Goal: Information Seeking & Learning: Learn about a topic

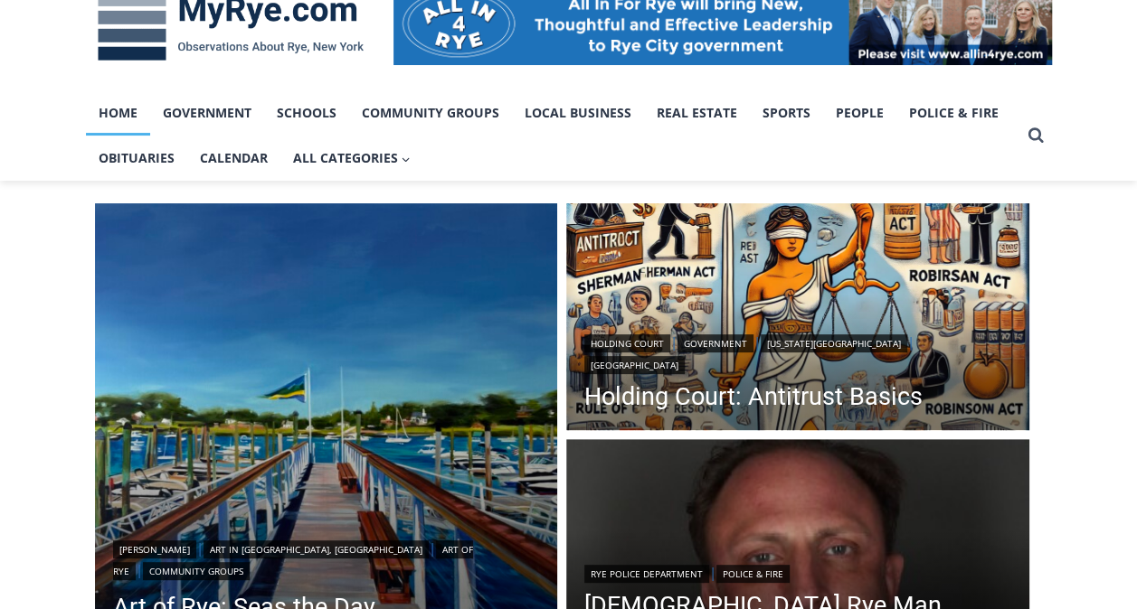
scroll to position [61, 0]
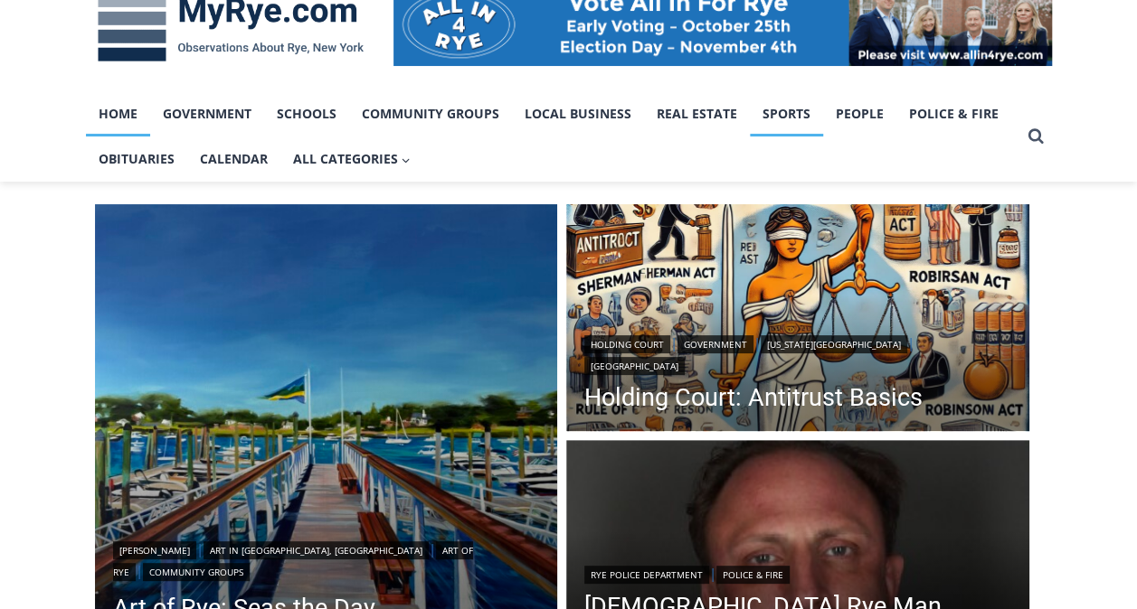
click at [791, 110] on link "Sports" at bounding box center [786, 113] width 73 height 45
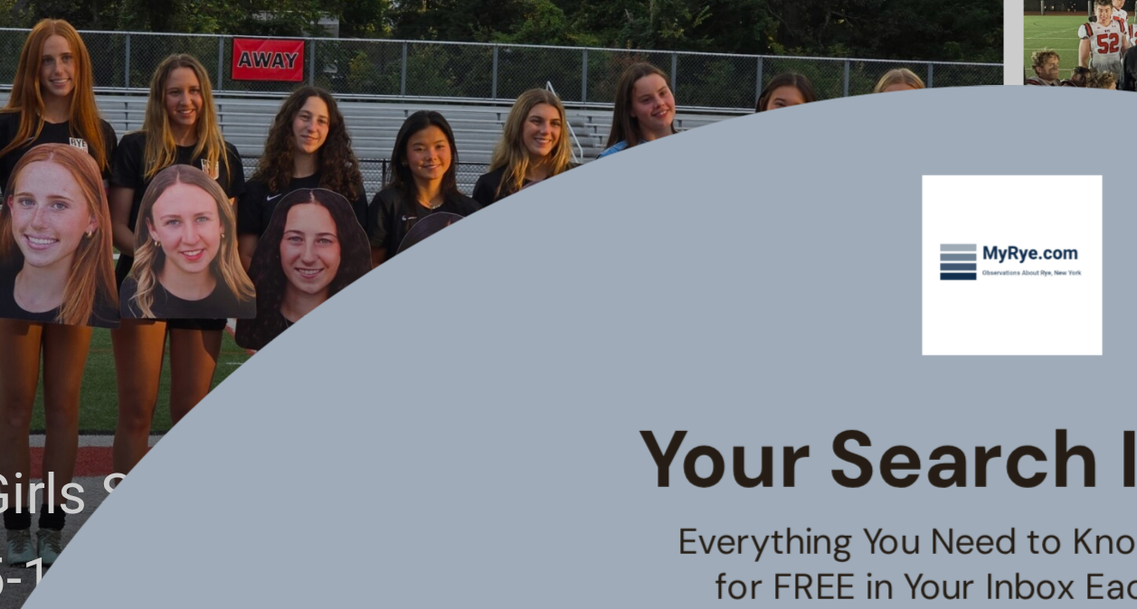
scroll to position [485, 0]
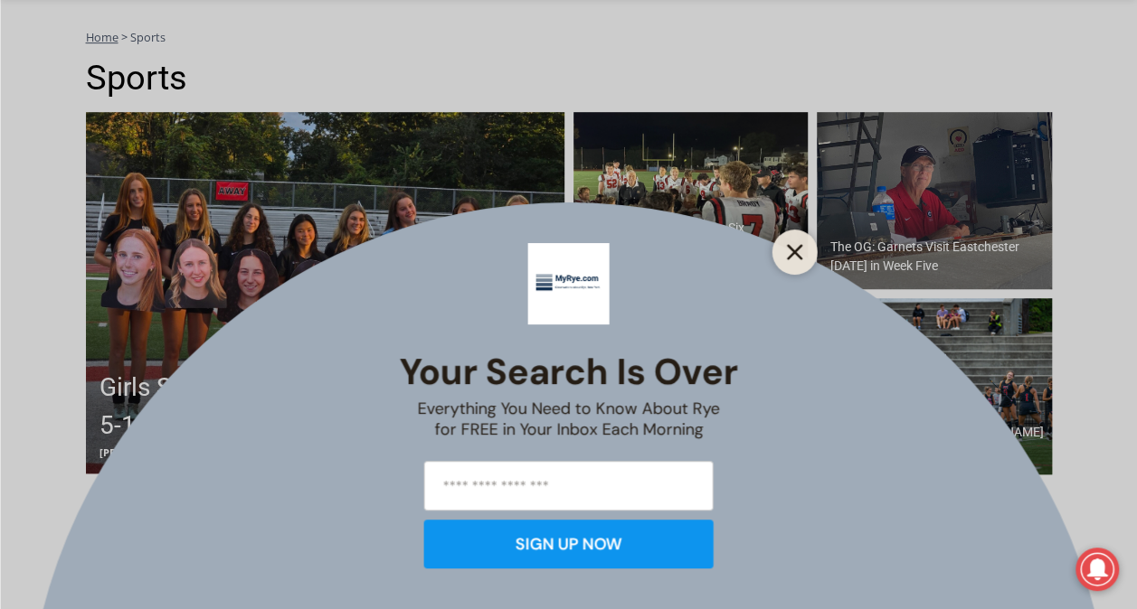
click at [804, 251] on button "Close" at bounding box center [794, 252] width 25 height 25
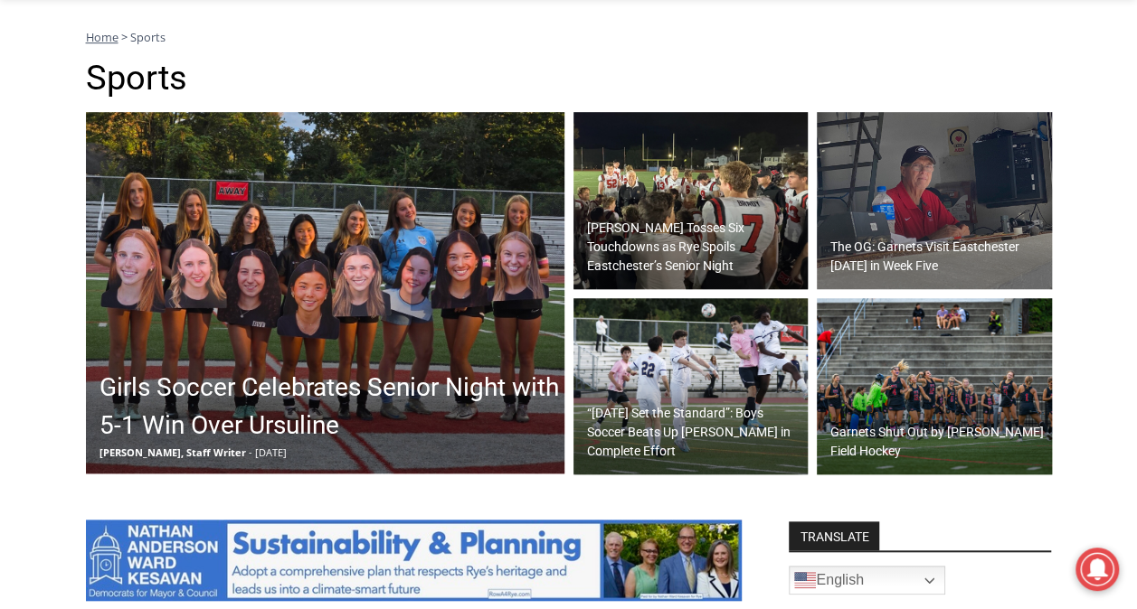
click at [685, 360] on img at bounding box center [690, 386] width 235 height 177
